Goal: Task Accomplishment & Management: Manage account settings

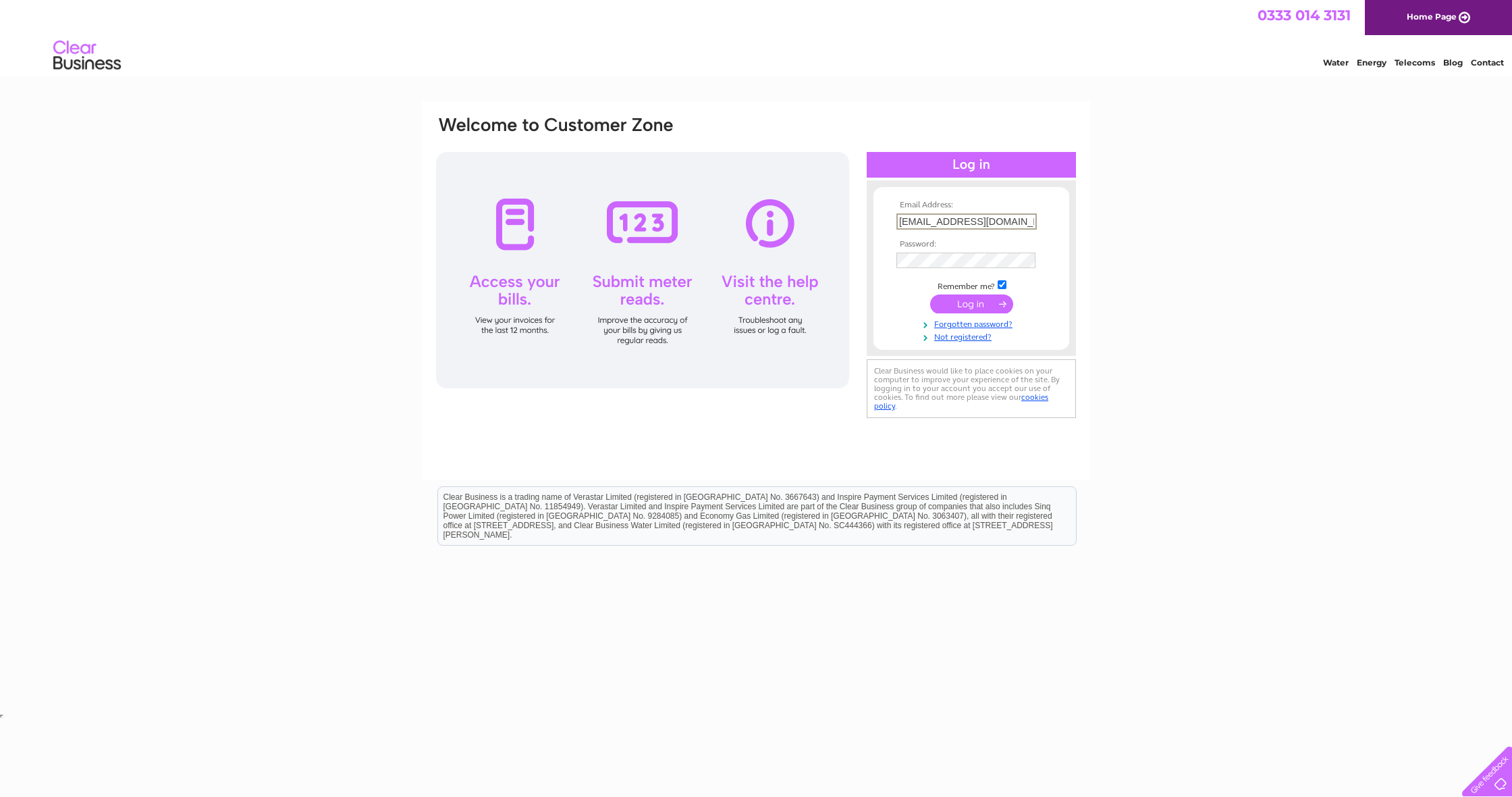
type input "thecuttleinn@gmail.com"
click at [969, 306] on input "submit" at bounding box center [972, 304] width 83 height 19
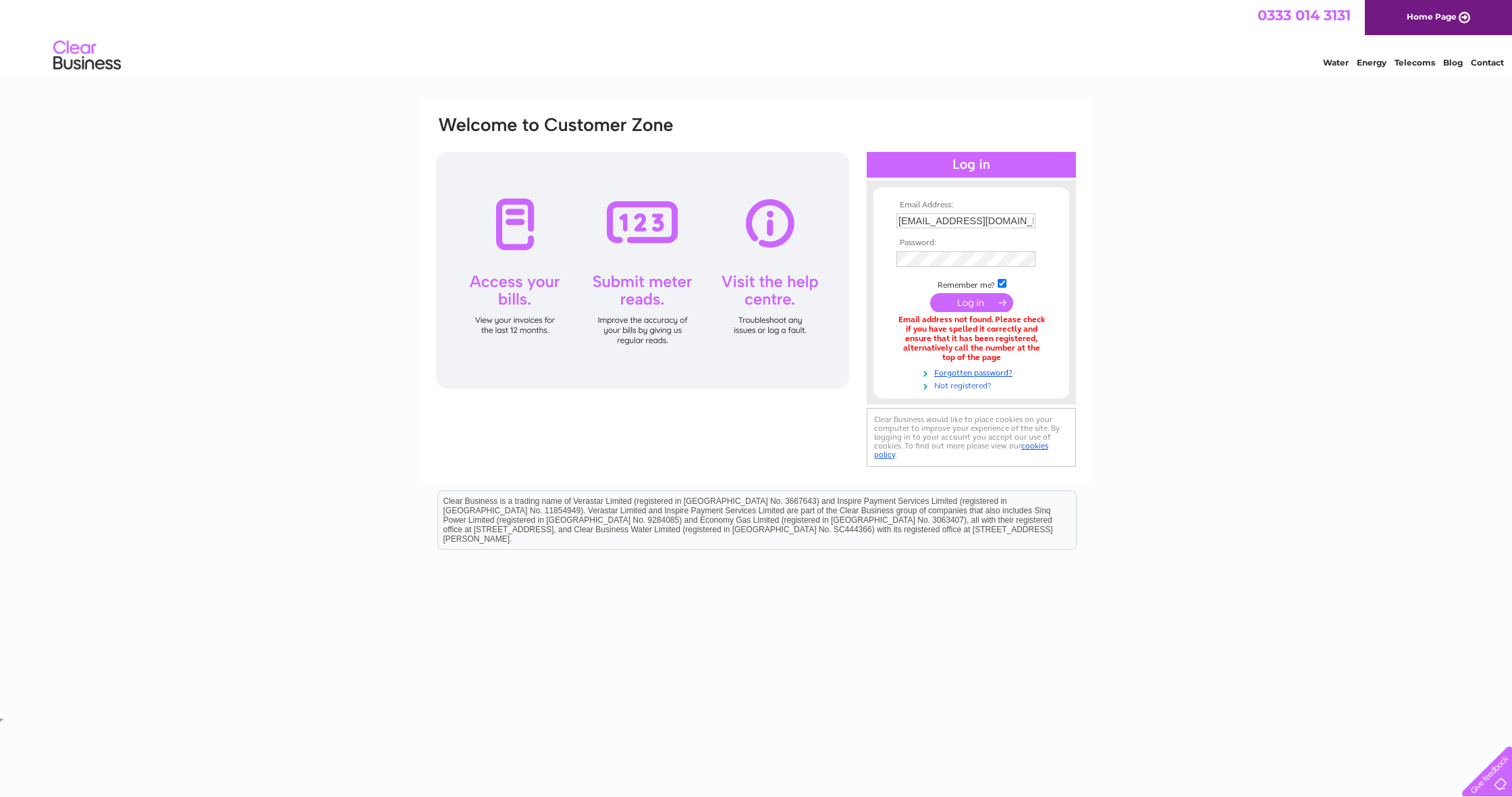
click at [966, 380] on link "Not registered?" at bounding box center [973, 385] width 153 height 13
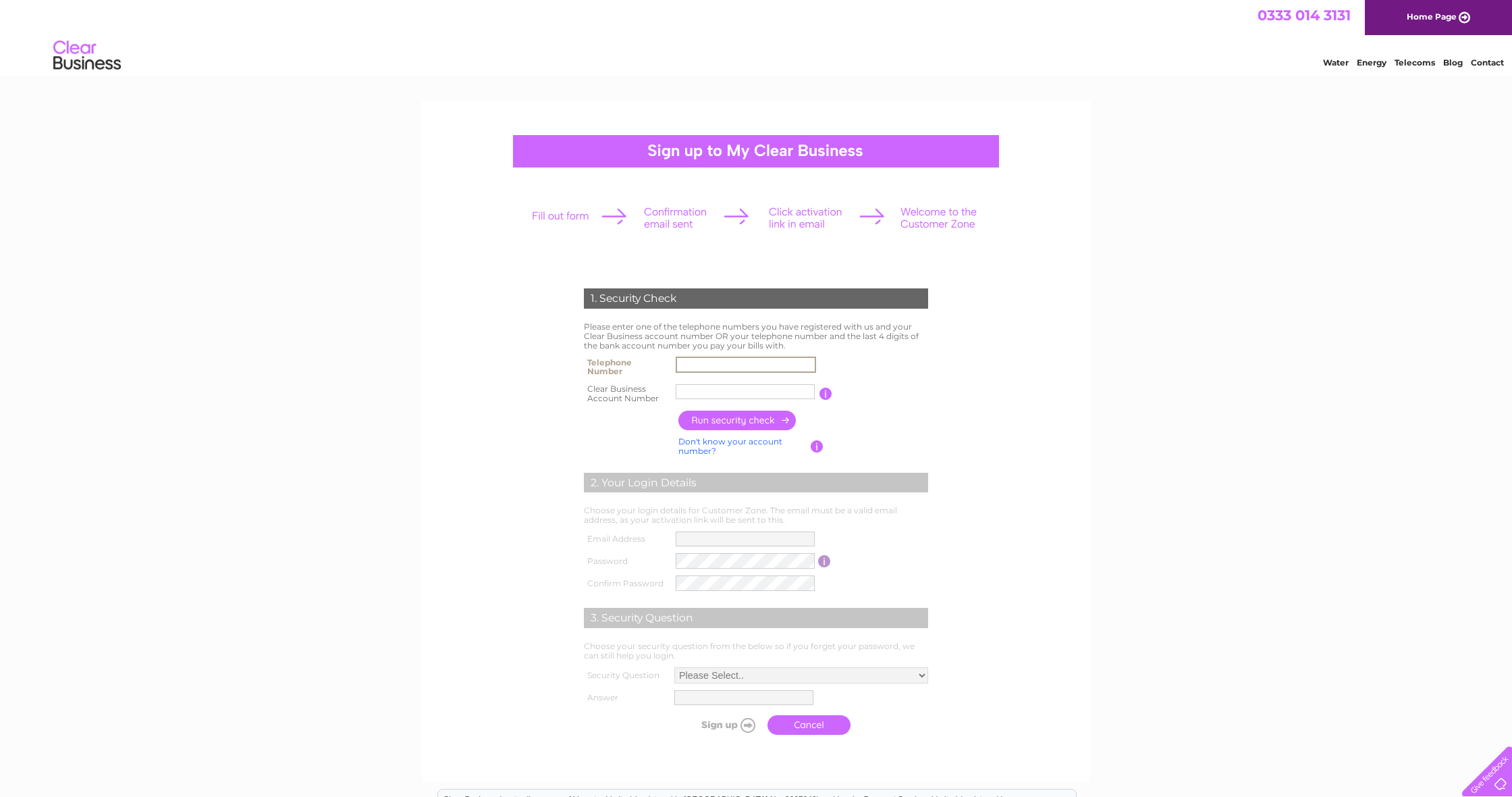
click at [808, 359] on input "text" at bounding box center [746, 364] width 141 height 16
click at [807, 364] on input "text" at bounding box center [746, 364] width 141 height 16
click at [804, 364] on input "text" at bounding box center [746, 364] width 141 height 16
type input "01926812314"
type input "CB2022100"
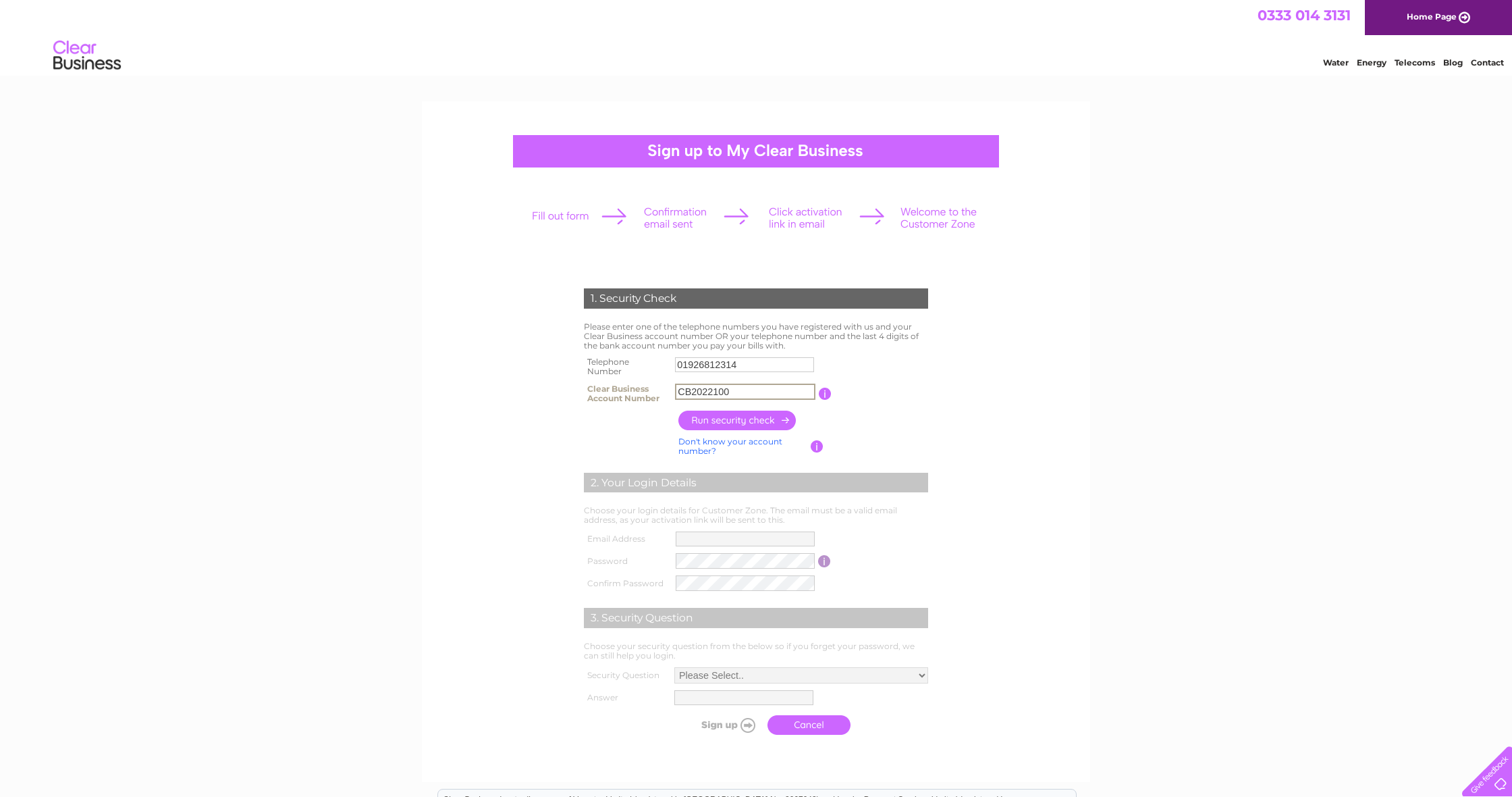
click at [742, 420] on input "button" at bounding box center [737, 420] width 119 height 19
type input "**********"
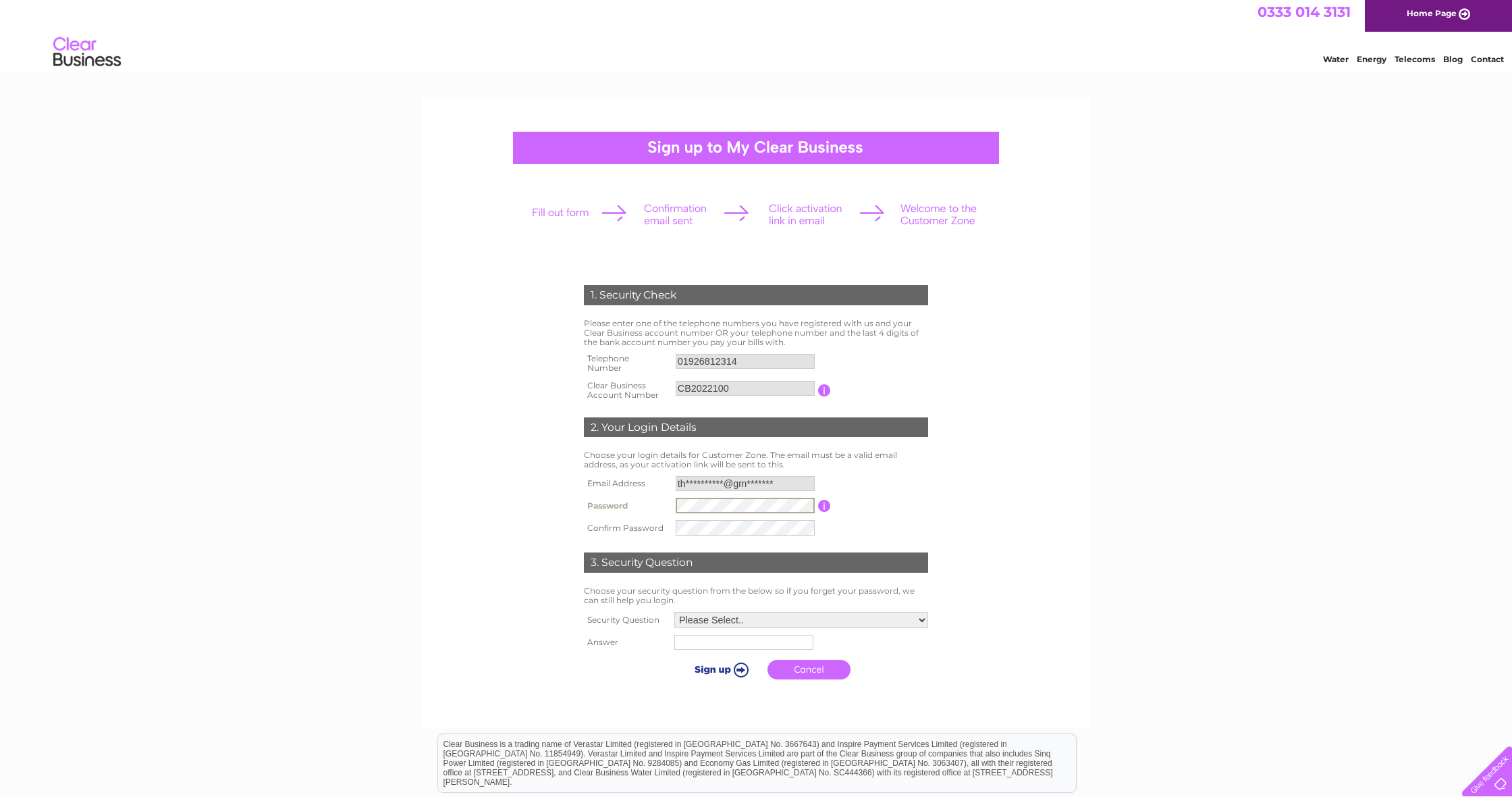
scroll to position [4, 0]
select select "5"
click at [717, 642] on input "text" at bounding box center [745, 643] width 141 height 16
type input "B"
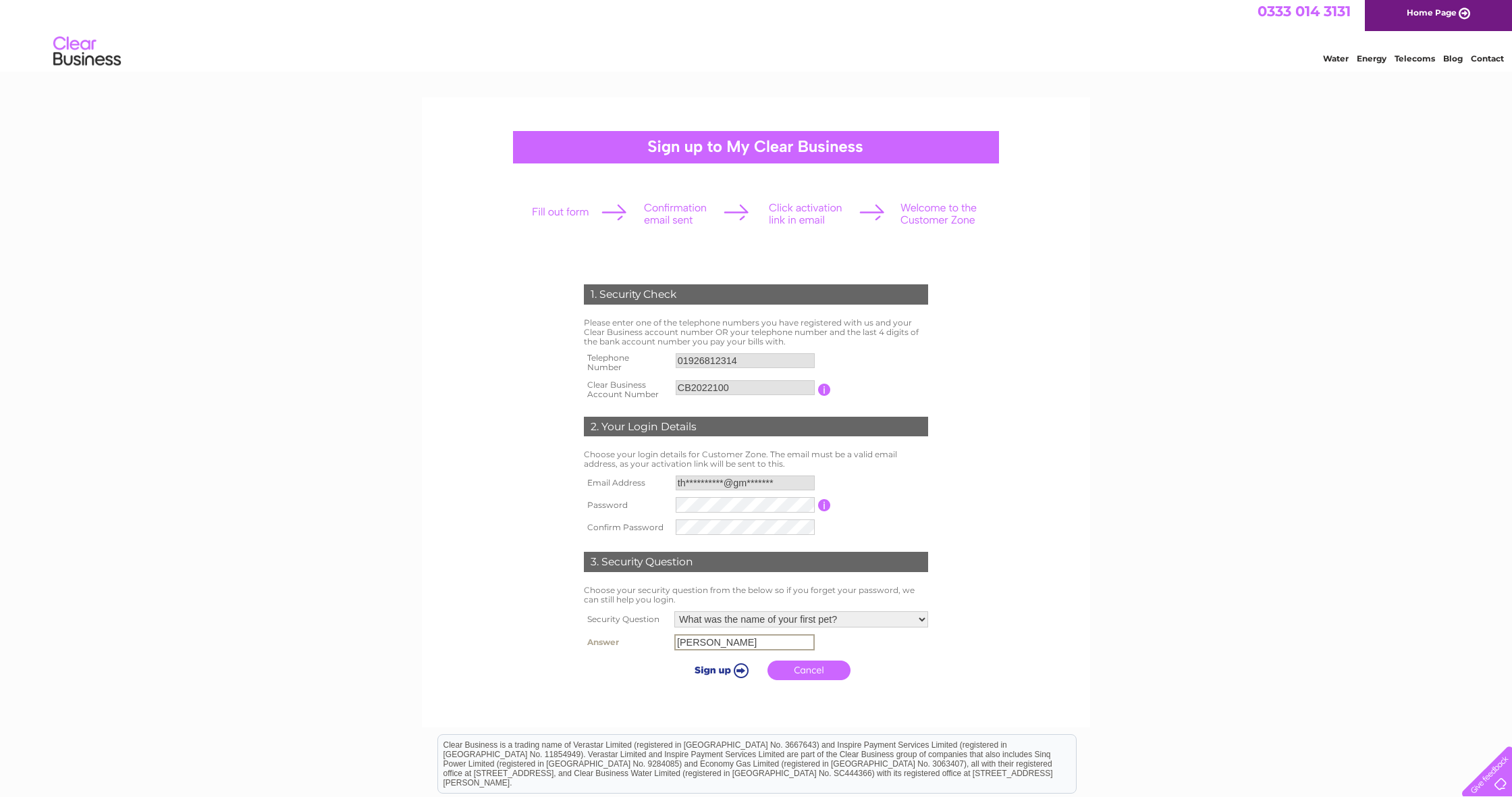
type input "benson"
click at [807, 671] on link "Cancel" at bounding box center [809, 670] width 83 height 19
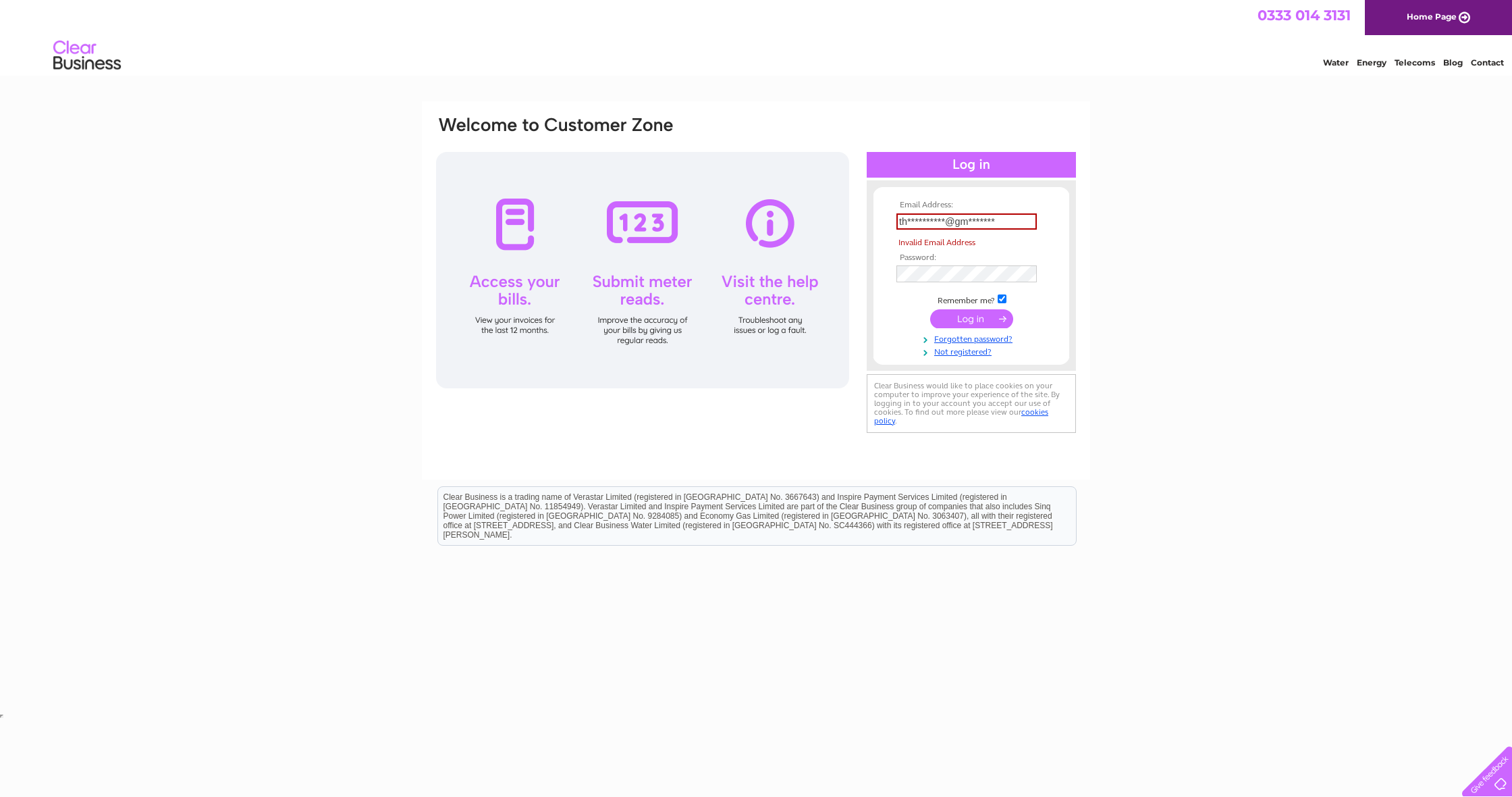
click at [979, 319] on input "submit" at bounding box center [972, 319] width 83 height 19
type input "t"
type input "[EMAIL_ADDRESS][DOMAIN_NAME]"
click at [978, 304] on input "submit" at bounding box center [972, 304] width 83 height 19
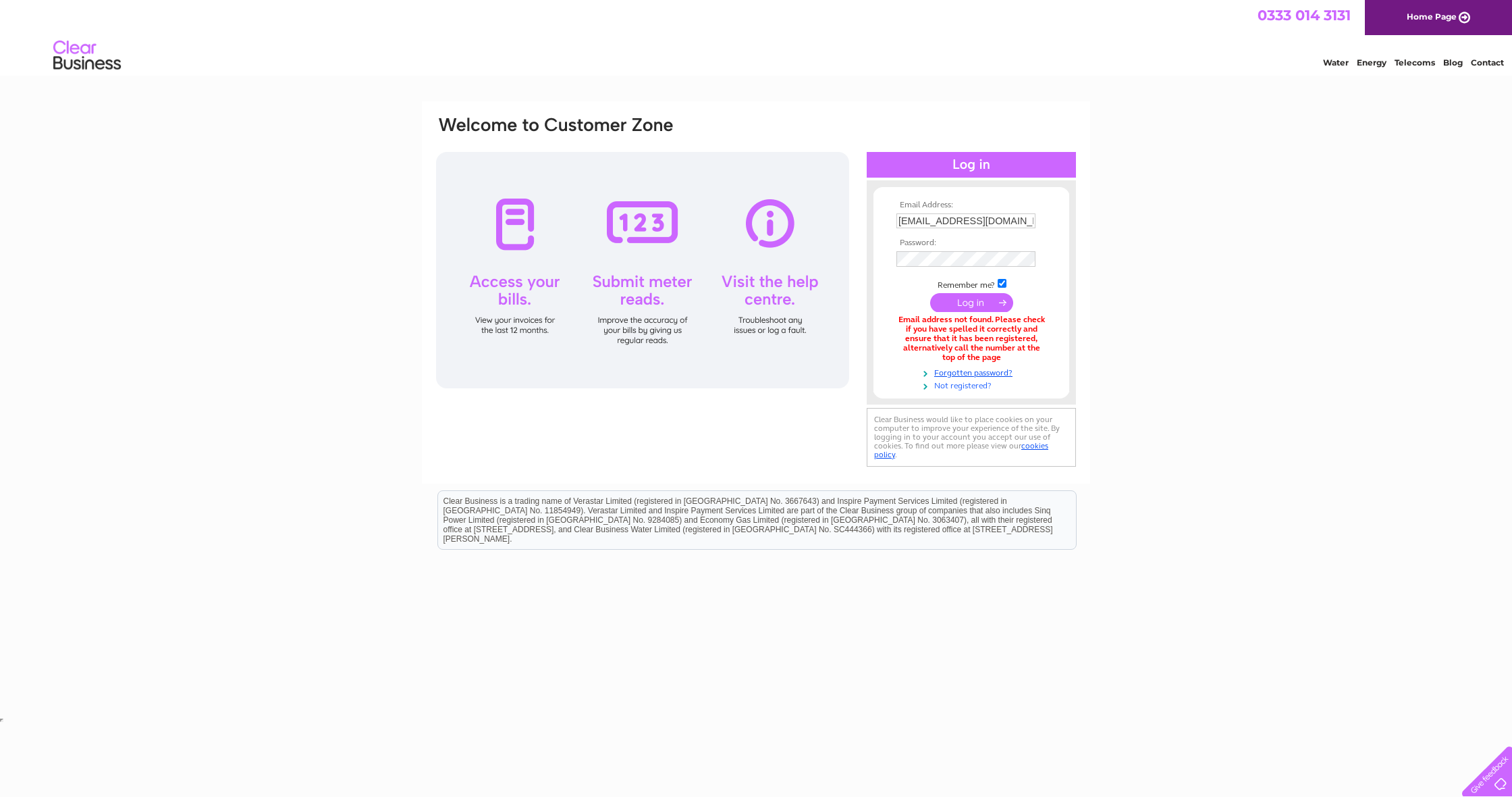
click at [965, 381] on link "Not registered?" at bounding box center [973, 385] width 153 height 13
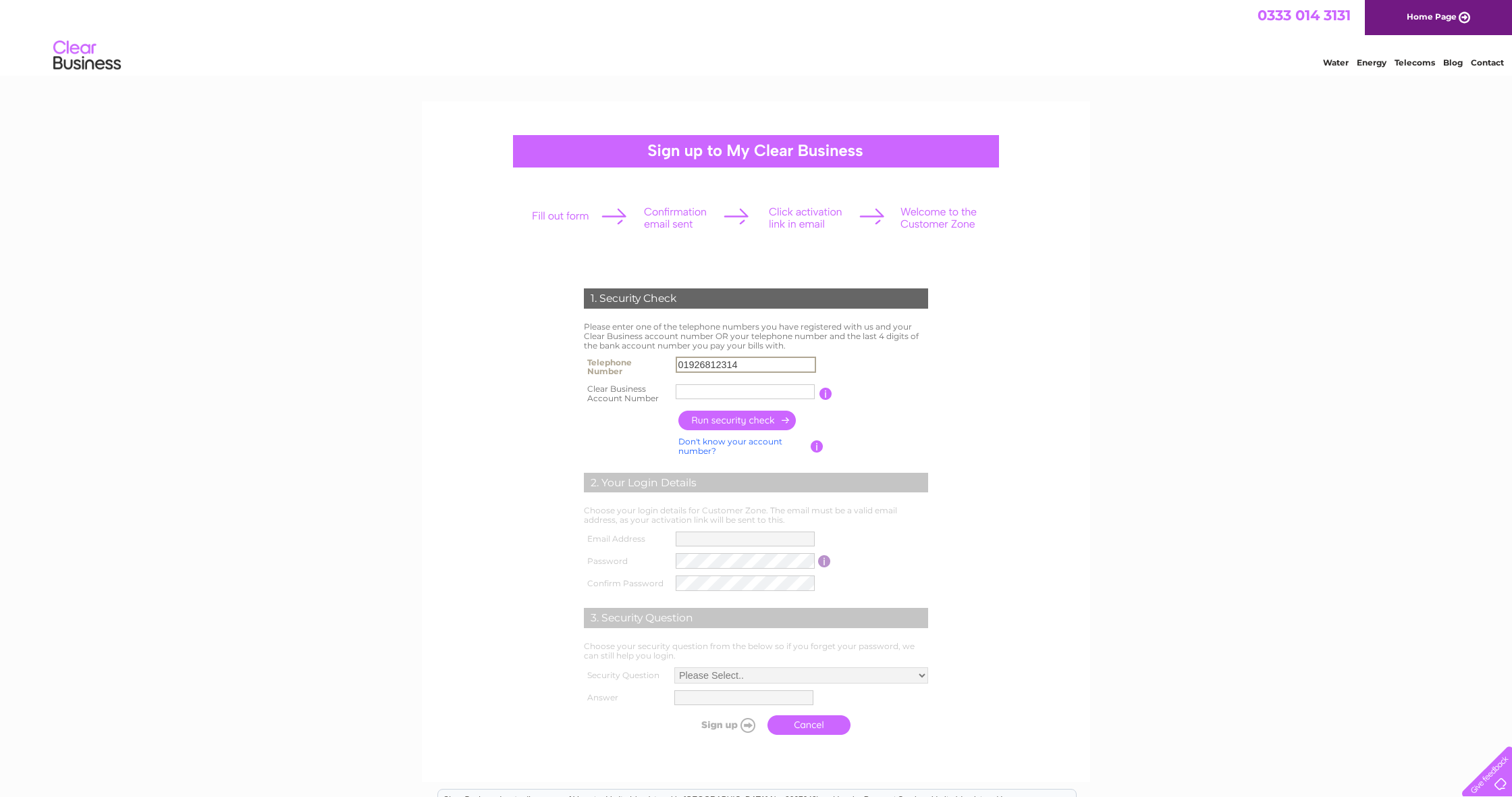
type input "01926812314"
type input "CB2022100"
click at [707, 417] on input "button" at bounding box center [737, 420] width 119 height 19
type input "**********"
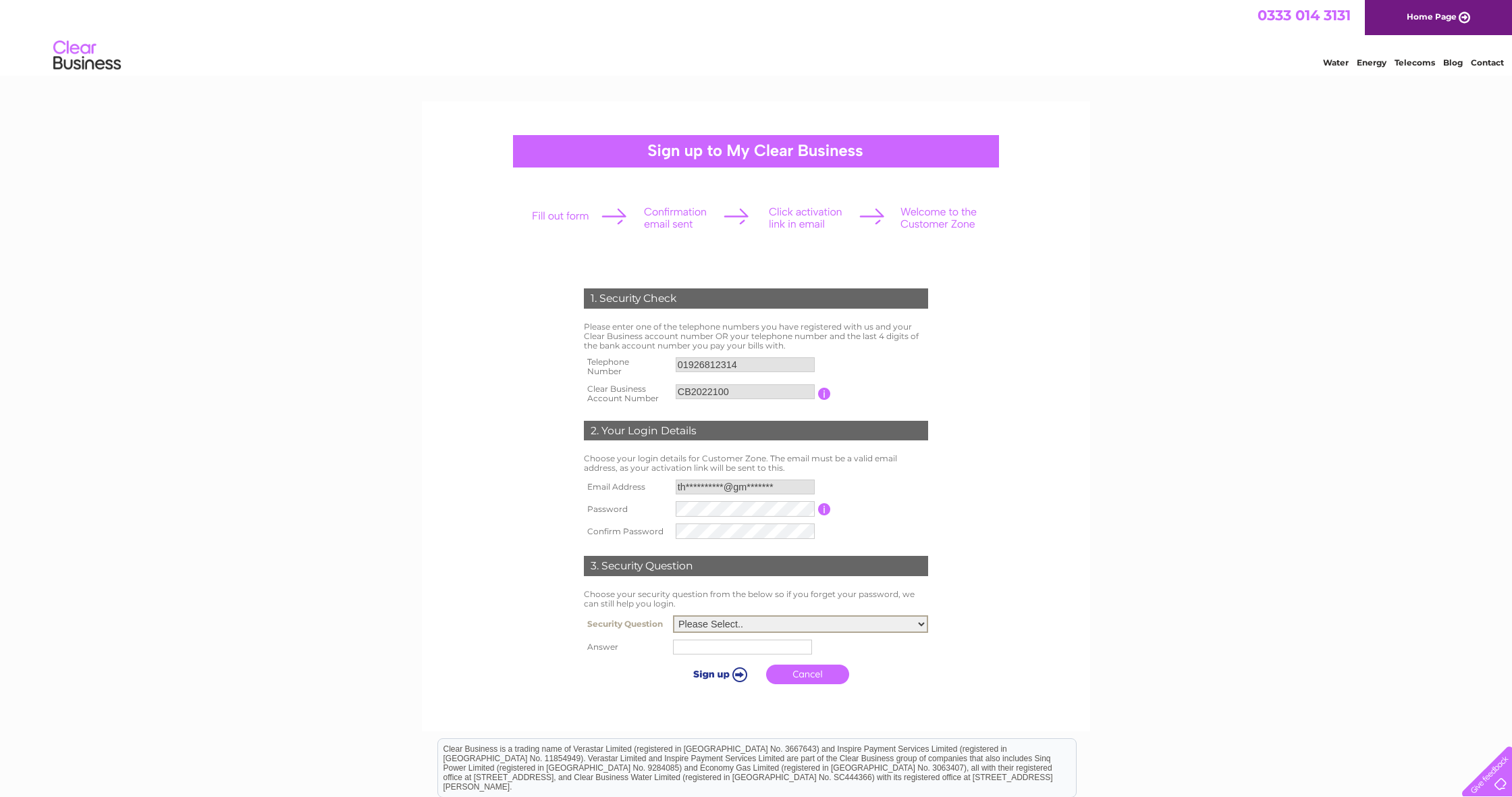
select select "5"
click at [701, 647] on input "text" at bounding box center [742, 647] width 139 height 15
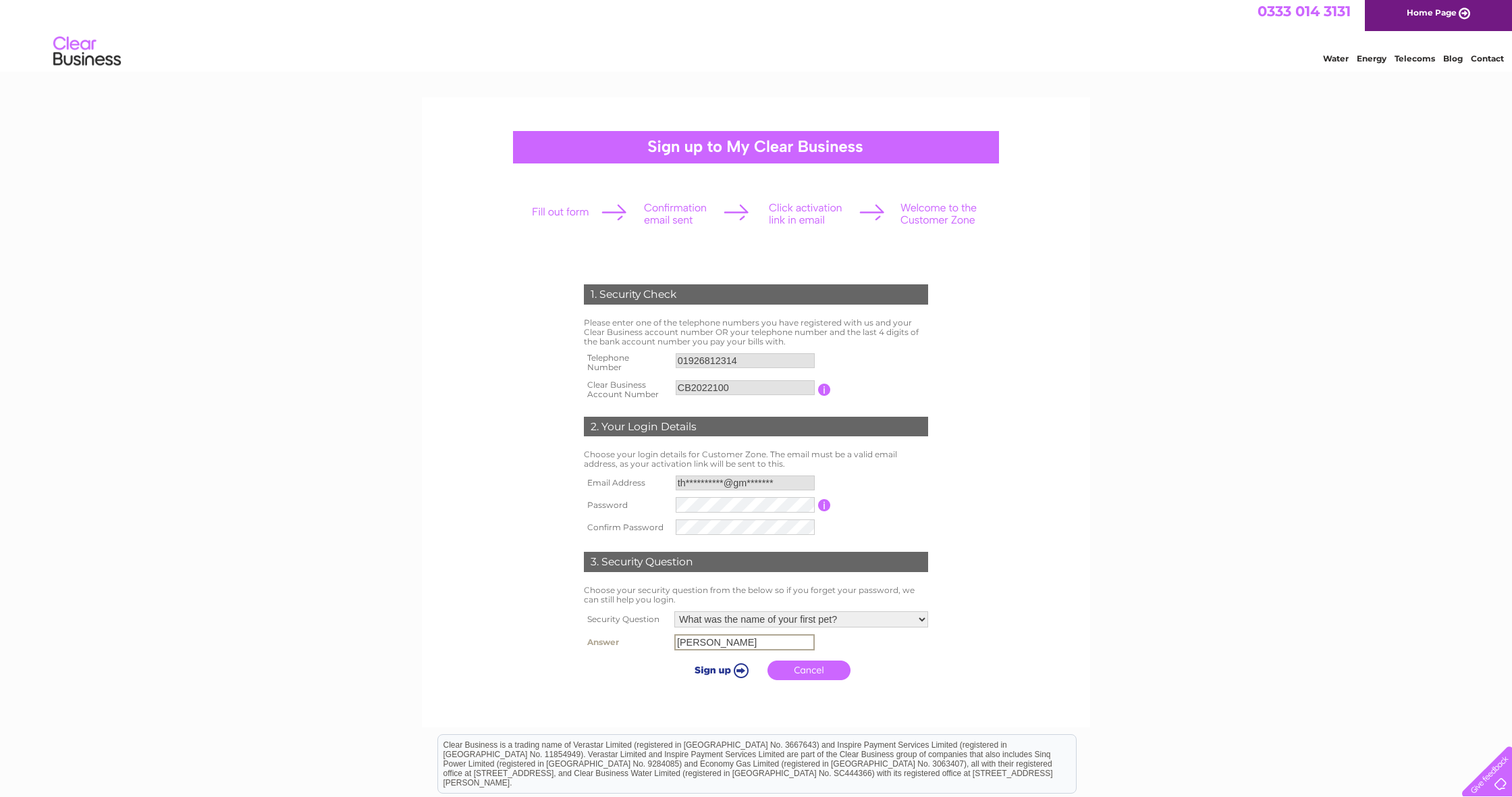
scroll to position [4, 1]
type input "benson"
click at [727, 665] on input "submit" at bounding box center [719, 668] width 83 height 19
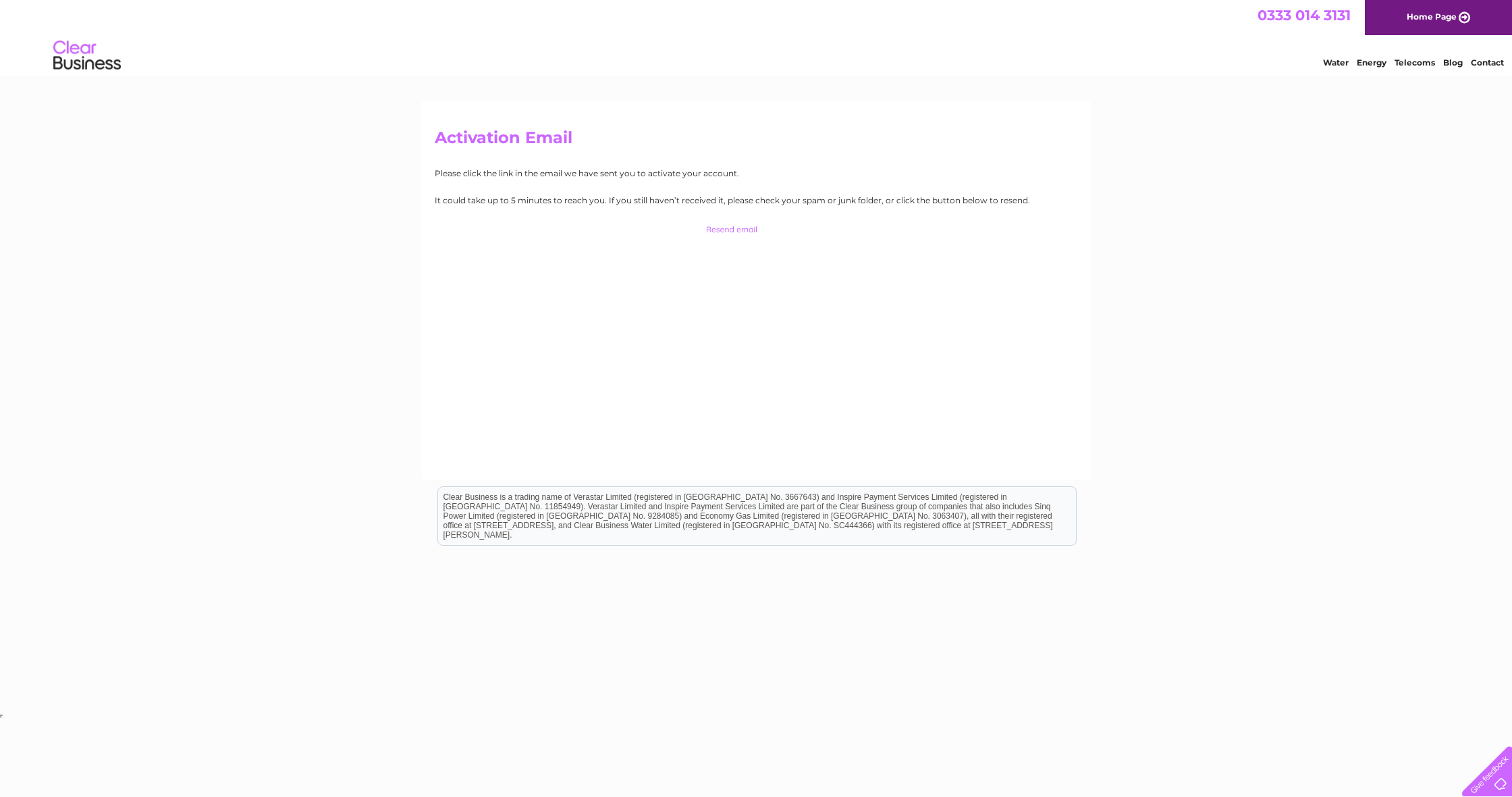
click at [1398, 17] on link "Home Page" at bounding box center [1438, 17] width 147 height 35
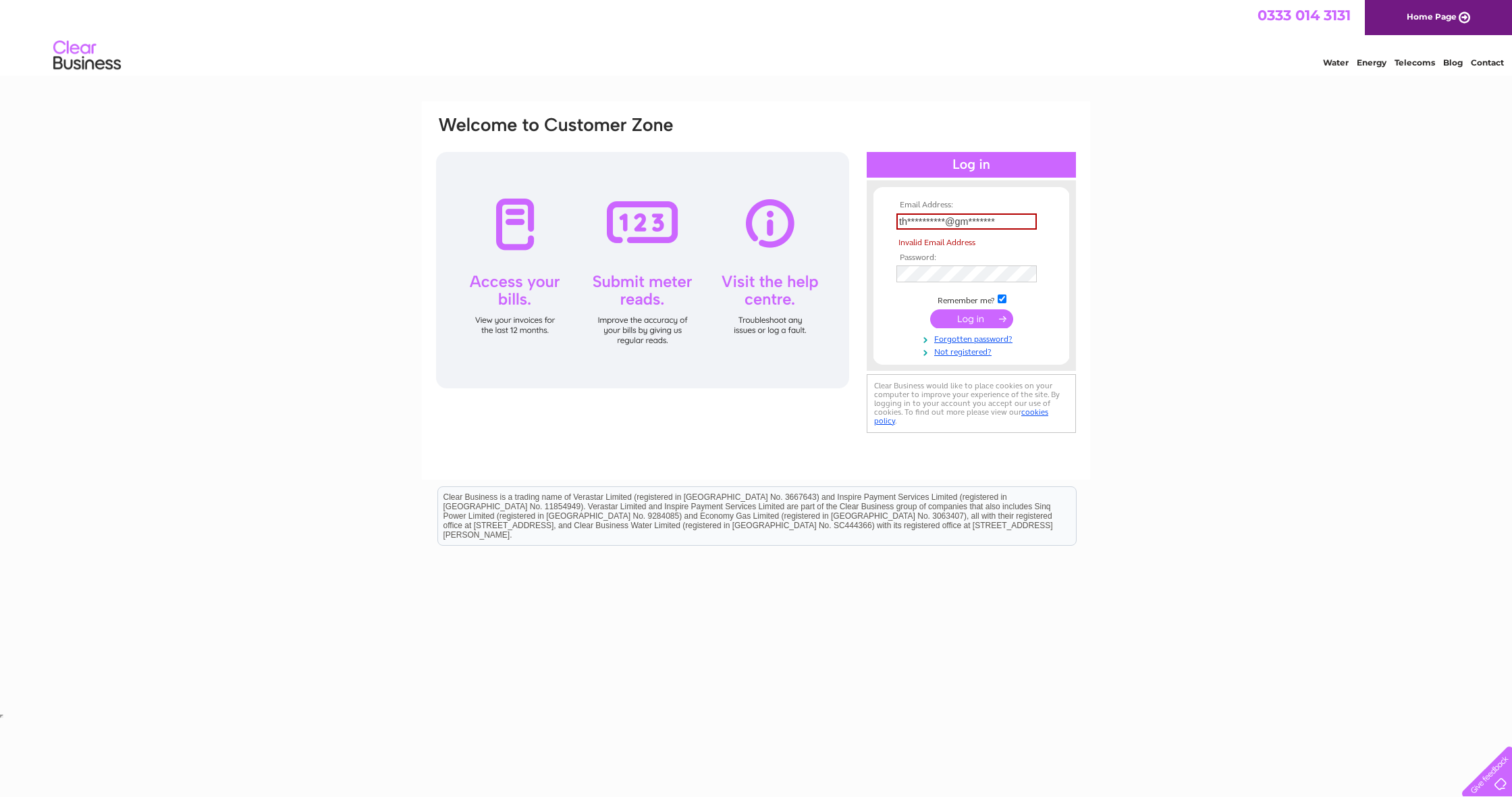
click at [970, 317] on input "submit" at bounding box center [972, 319] width 83 height 19
click at [970, 317] on input "submit" at bounding box center [972, 317] width 83 height 19
type input "t"
type input "thecuttleinn@gmail.com"
click at [963, 304] on input "submit" at bounding box center [972, 304] width 83 height 19
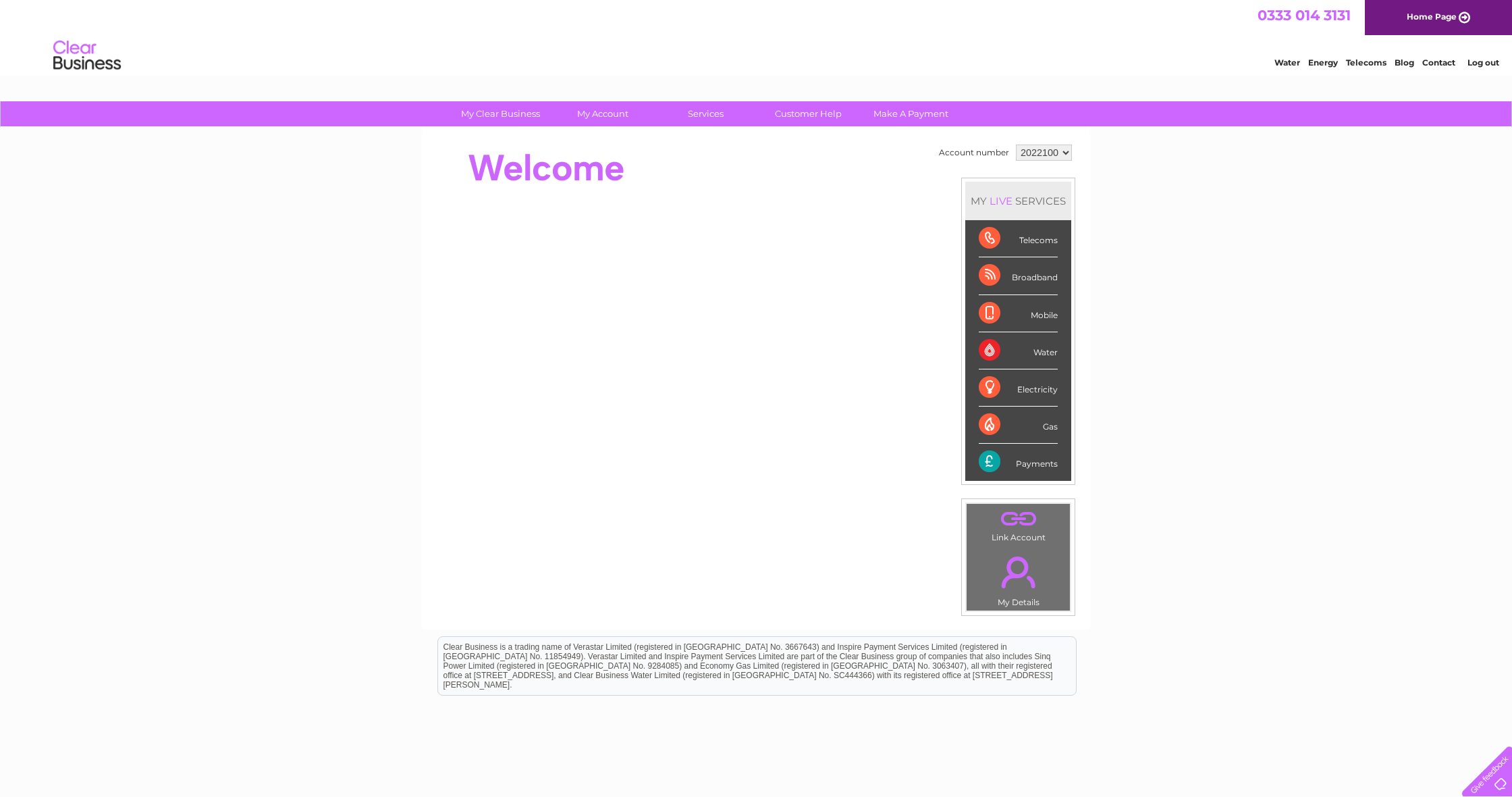
click at [999, 463] on div "Payments" at bounding box center [1018, 461] width 79 height 36
click at [1036, 464] on div "Payments" at bounding box center [1018, 461] width 79 height 36
drag, startPoint x: 1039, startPoint y: 464, endPoint x: 1049, endPoint y: 463, distance: 10.0
click at [1042, 464] on div "Payments" at bounding box center [1018, 461] width 79 height 36
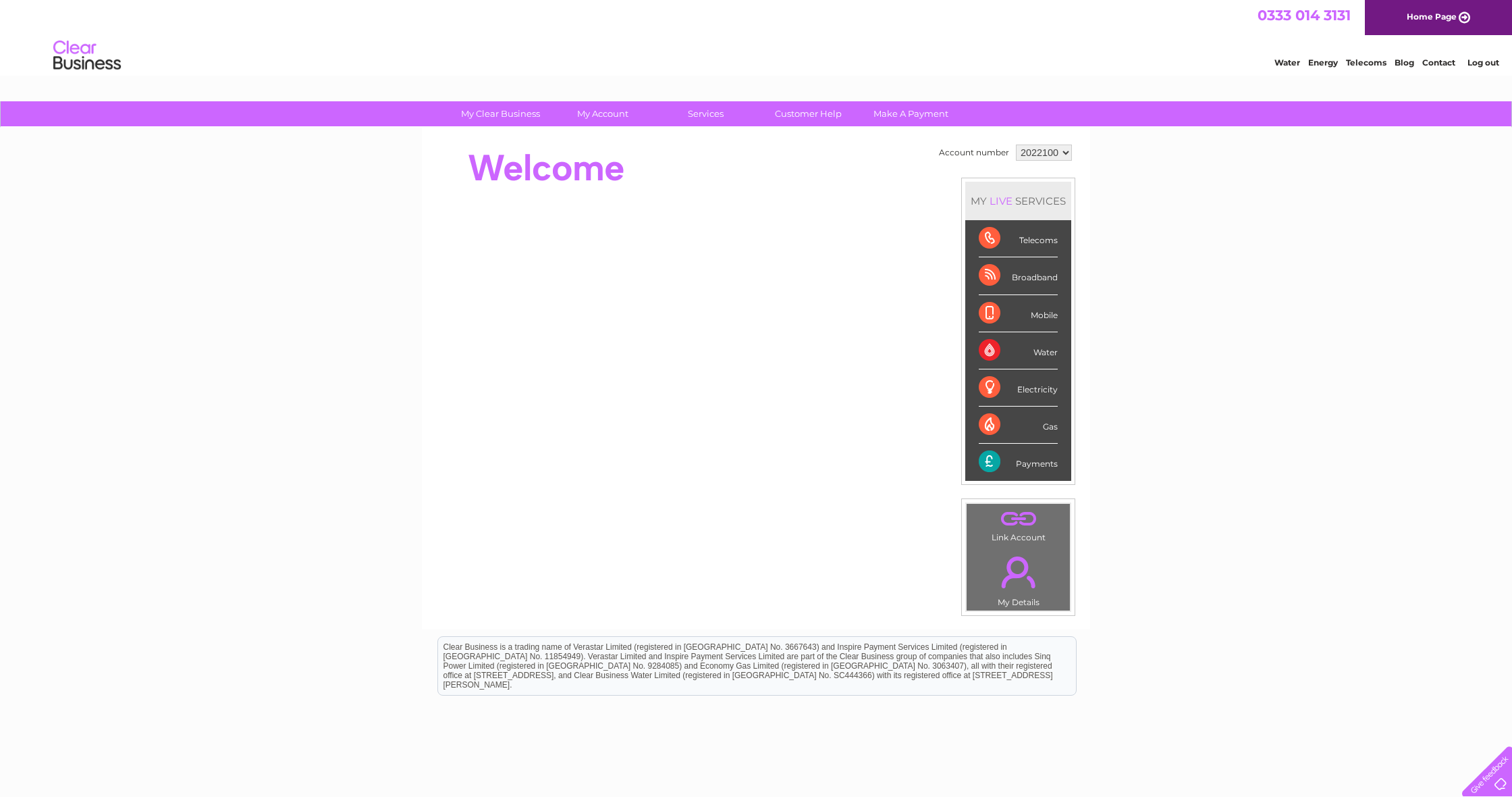
click at [1049, 463] on div "Payments" at bounding box center [1018, 461] width 79 height 36
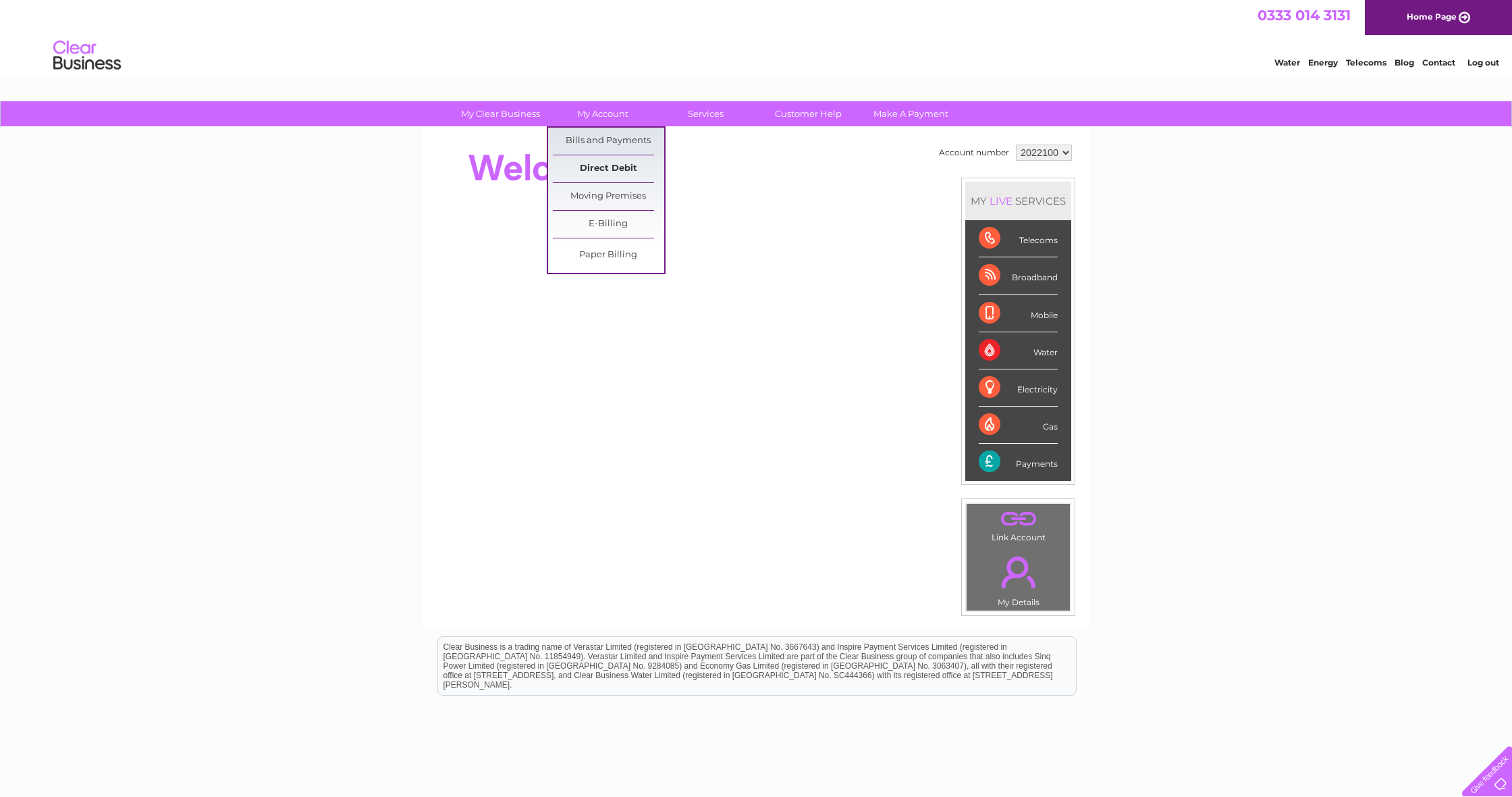
click at [610, 171] on link "Direct Debit" at bounding box center [608, 169] width 111 height 27
